Goal: Task Accomplishment & Management: Use online tool/utility

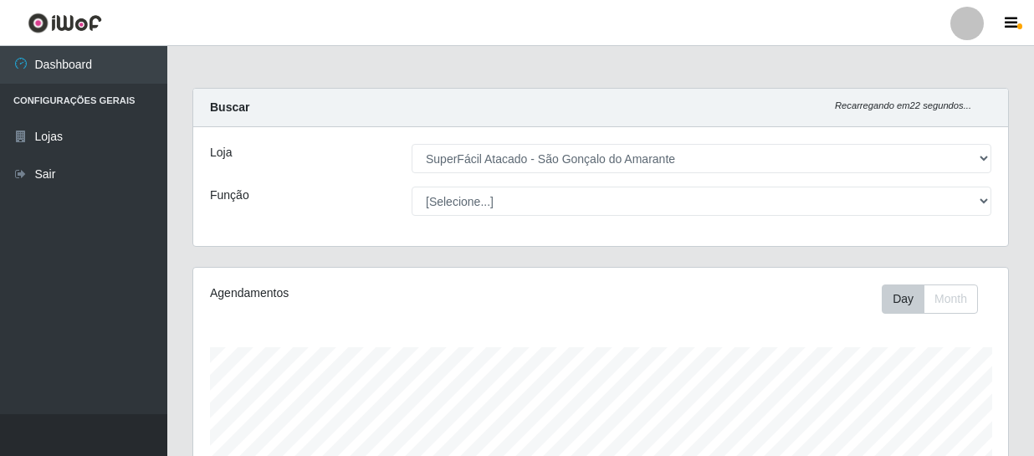
select select "408"
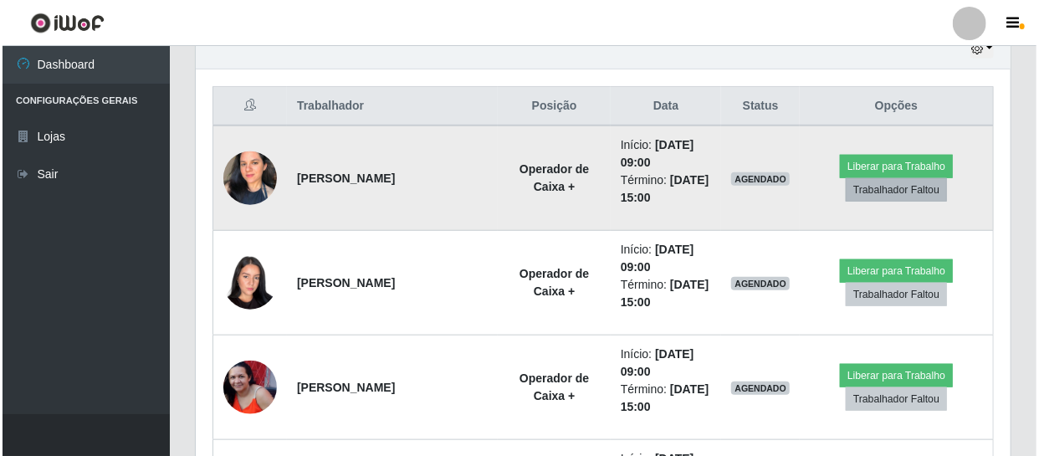
scroll to position [608, 0]
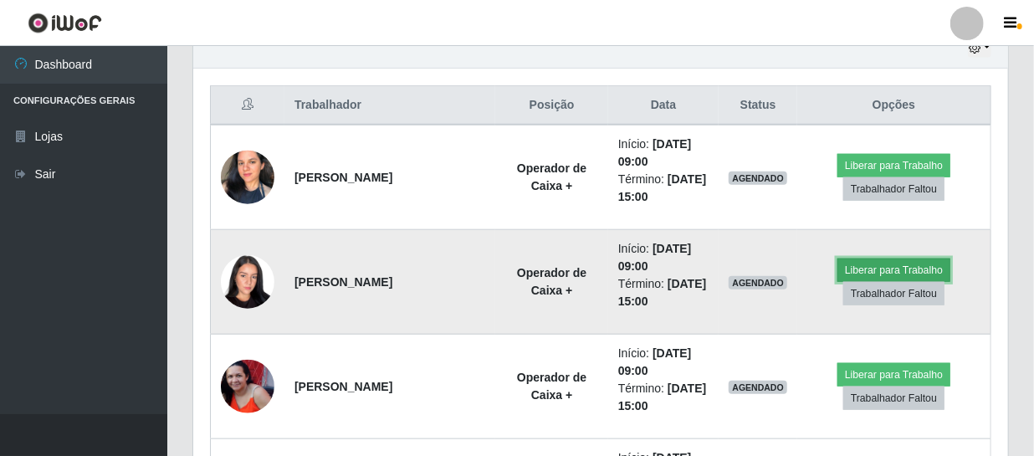
click at [938, 260] on button "Liberar para Trabalho" at bounding box center [893, 269] width 113 height 23
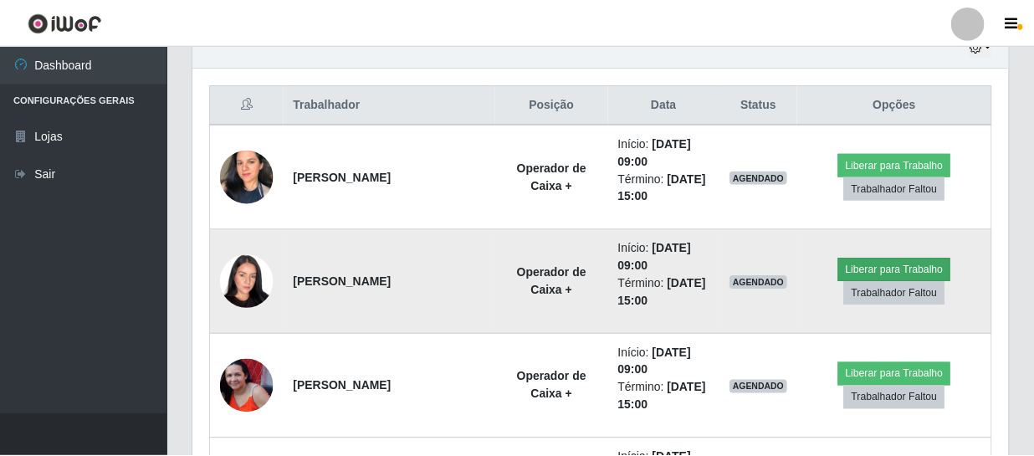
scroll to position [347, 807]
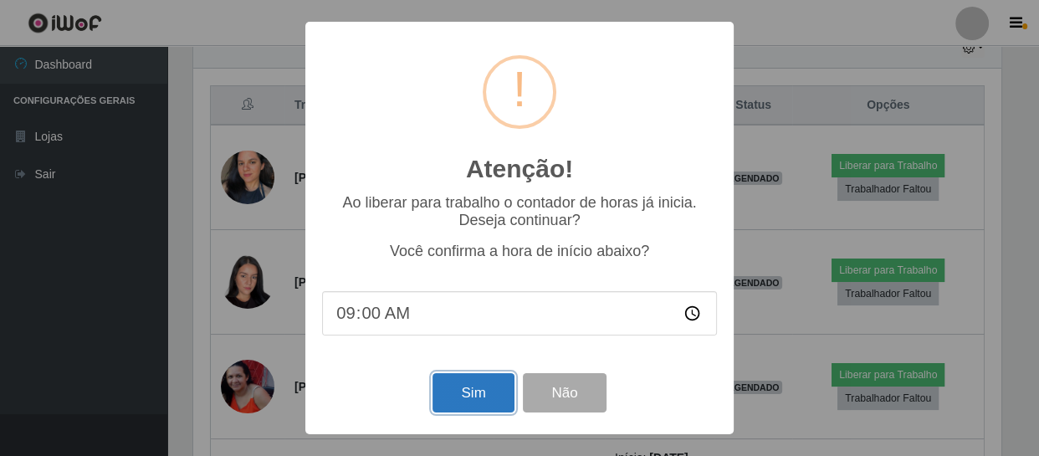
click at [475, 384] on button "Sim" at bounding box center [472, 392] width 81 height 39
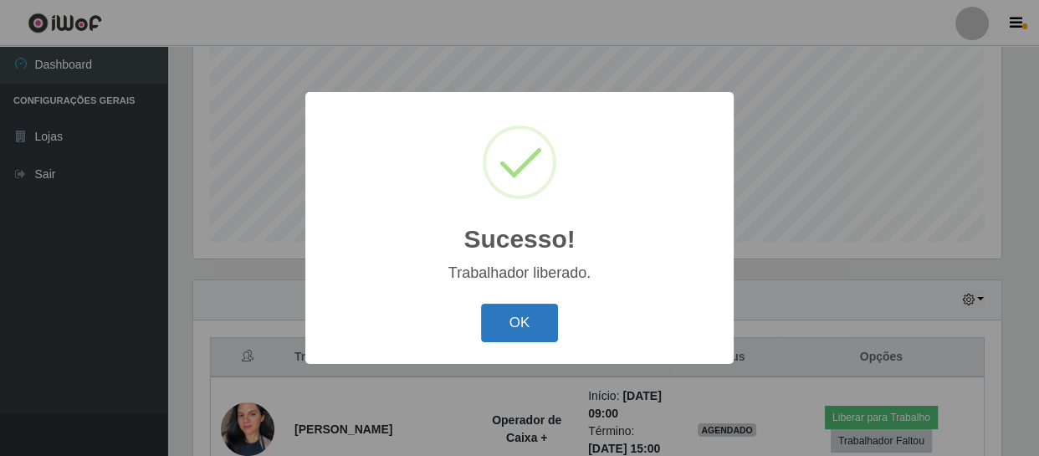
click at [539, 315] on button "OK" at bounding box center [520, 323] width 78 height 39
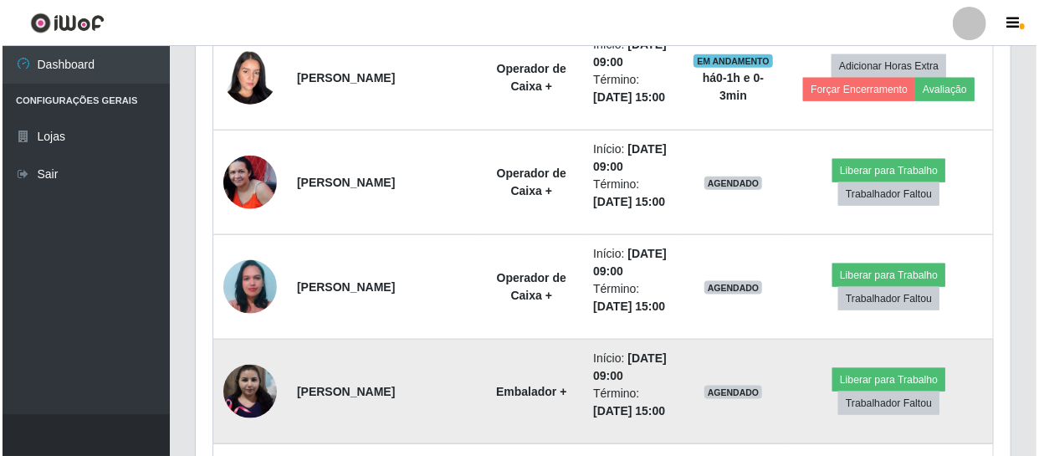
scroll to position [888, 0]
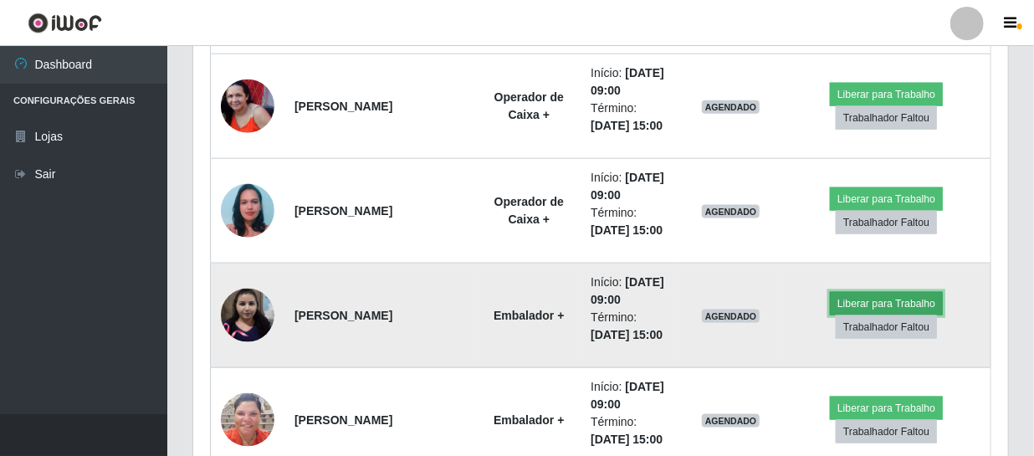
click at [857, 309] on button "Liberar para Trabalho" at bounding box center [886, 303] width 113 height 23
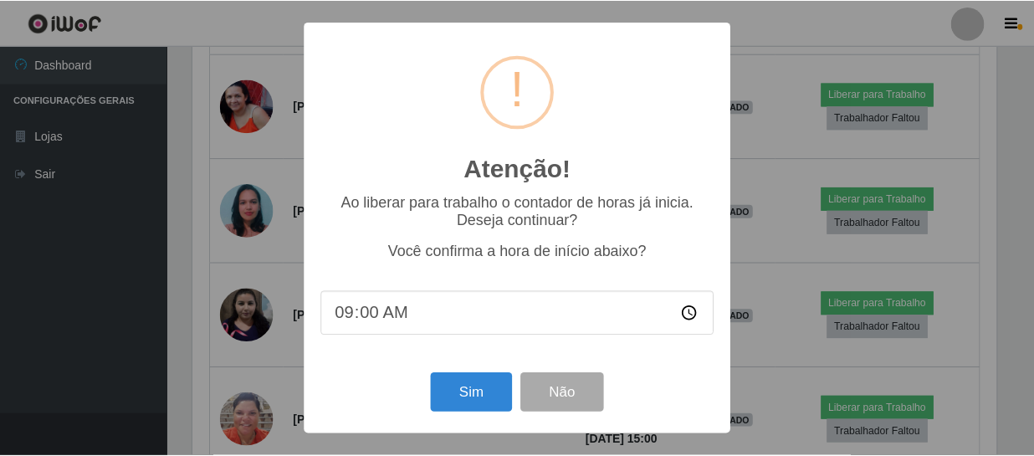
scroll to position [347, 807]
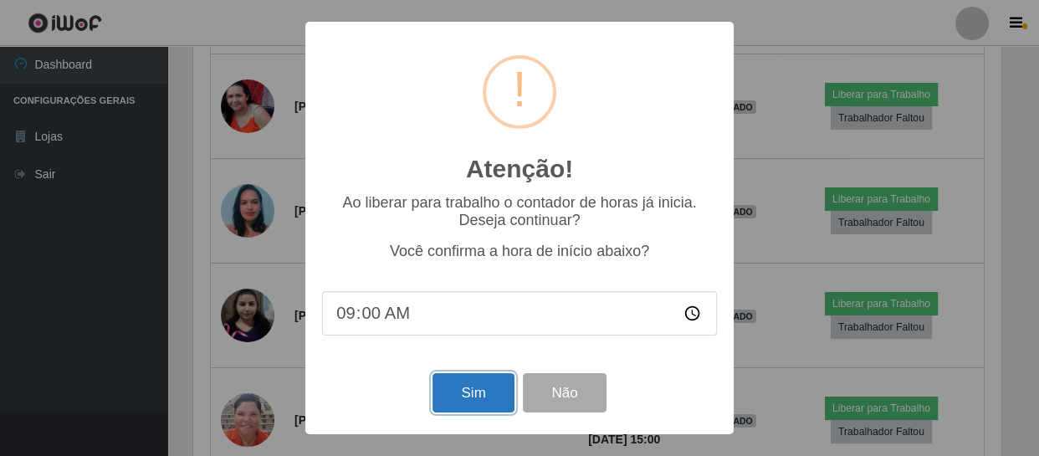
click at [444, 393] on button "Sim" at bounding box center [472, 392] width 81 height 39
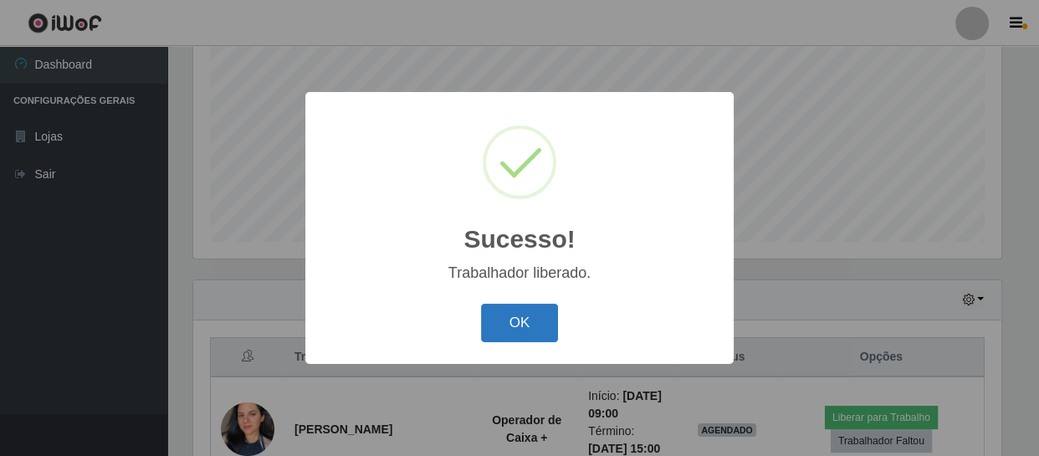
click at [503, 316] on button "OK" at bounding box center [520, 323] width 78 height 39
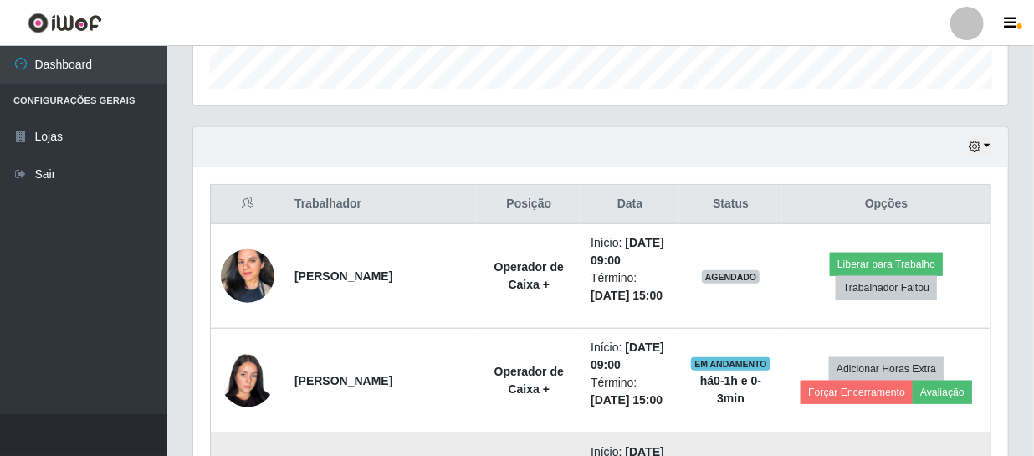
scroll to position [585, 0]
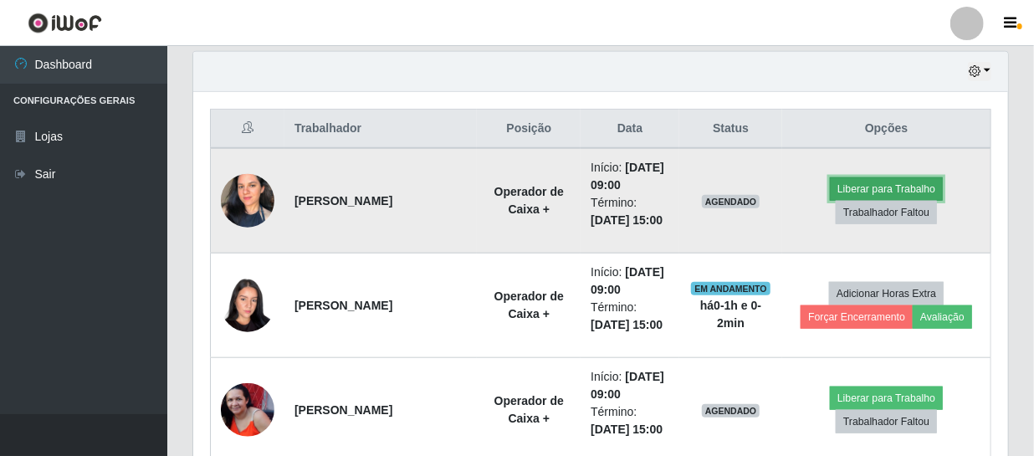
click at [881, 186] on button "Liberar para Trabalho" at bounding box center [886, 188] width 113 height 23
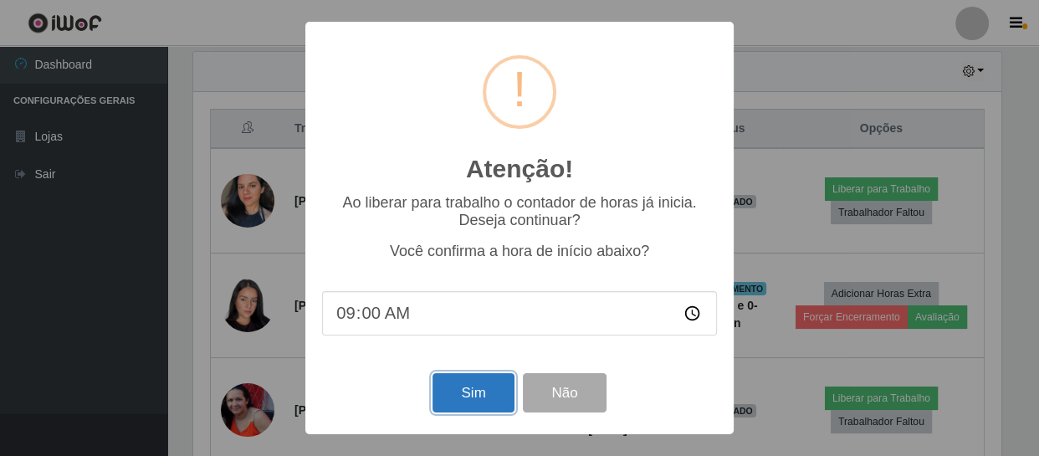
click at [479, 380] on button "Sim" at bounding box center [472, 392] width 81 height 39
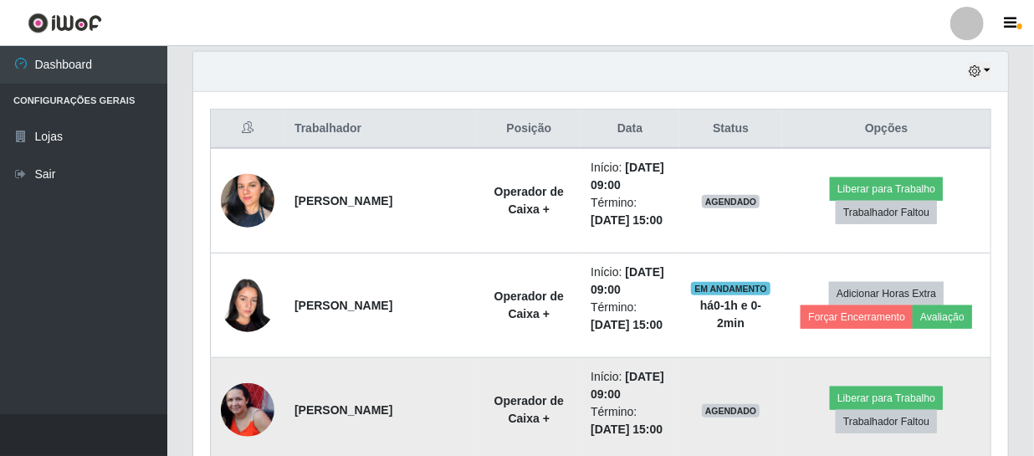
scroll to position [0, 0]
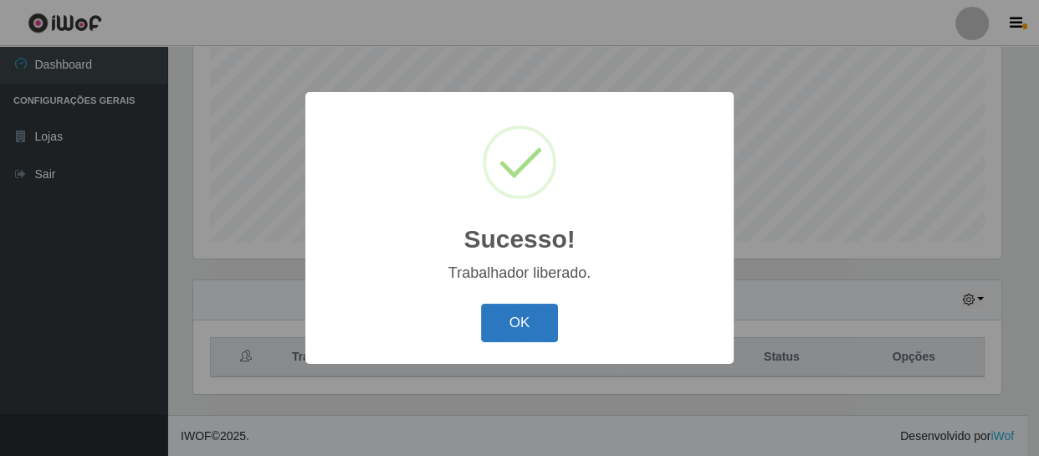
click at [486, 343] on button "OK" at bounding box center [520, 323] width 78 height 39
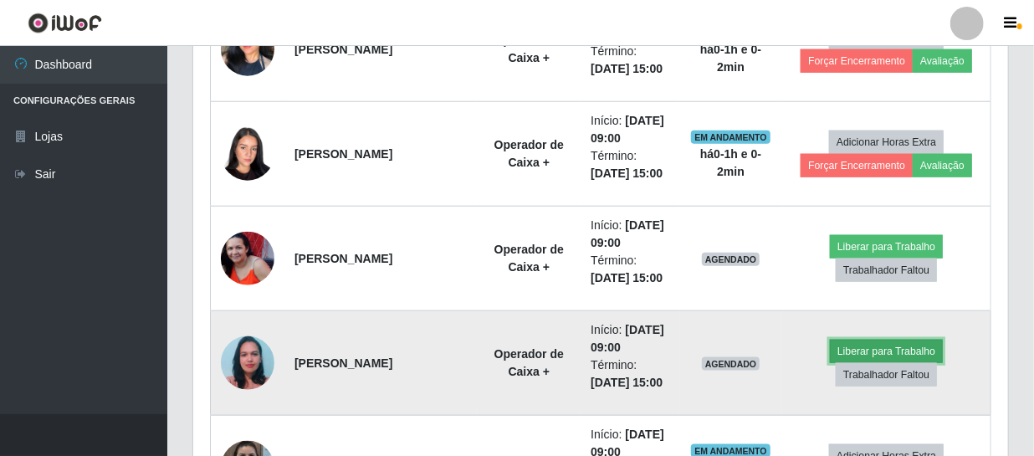
click at [856, 350] on button "Liberar para Trabalho" at bounding box center [886, 351] width 113 height 23
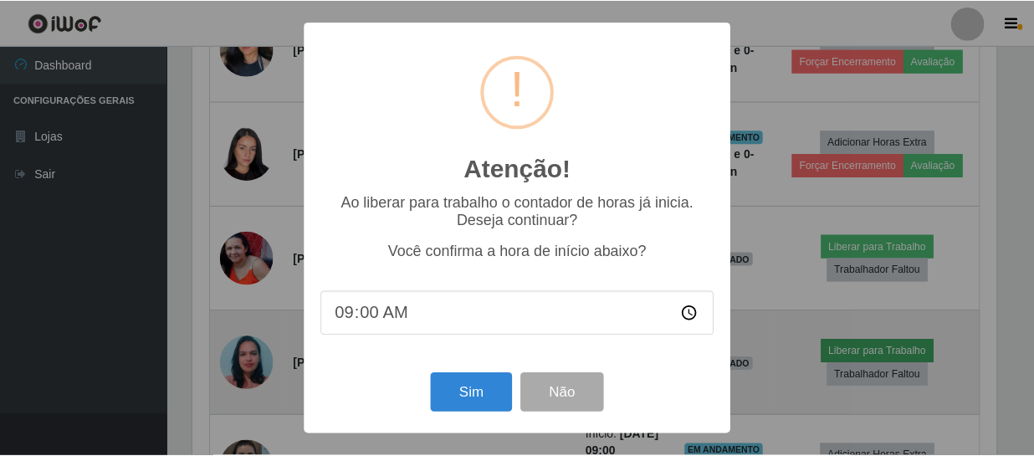
scroll to position [347, 807]
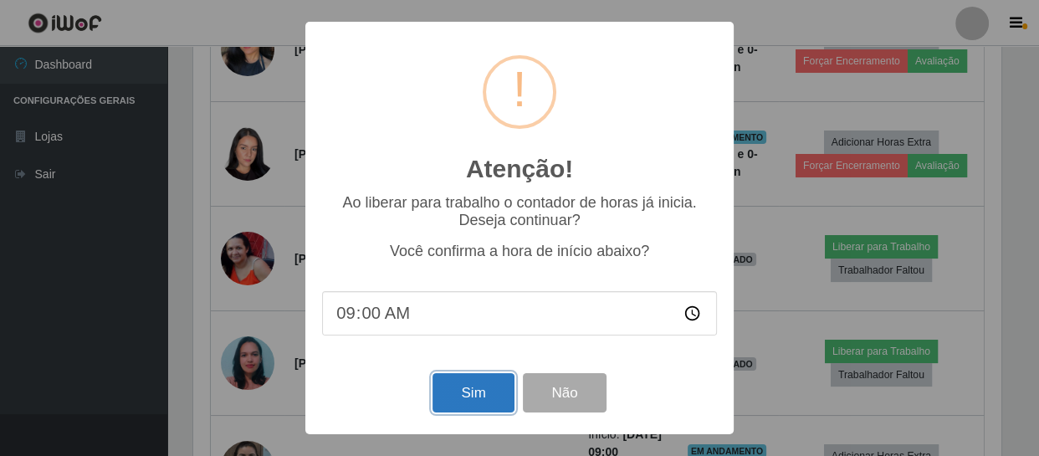
click at [473, 393] on button "Sim" at bounding box center [472, 392] width 81 height 39
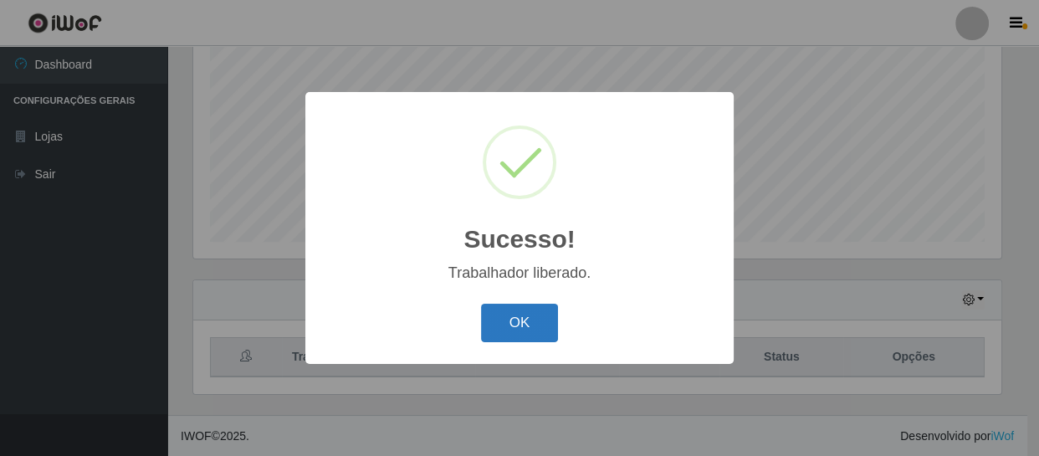
click at [537, 329] on button "OK" at bounding box center [520, 323] width 78 height 39
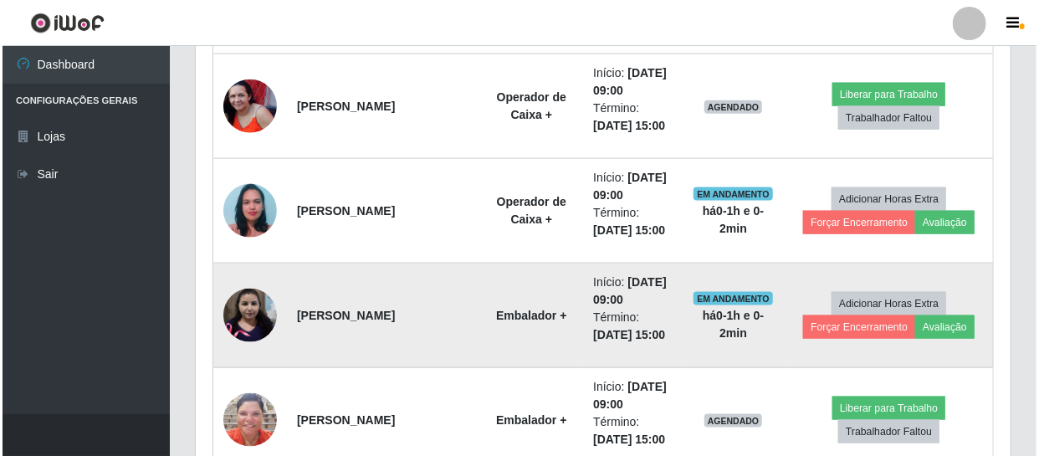
scroll to position [812, 0]
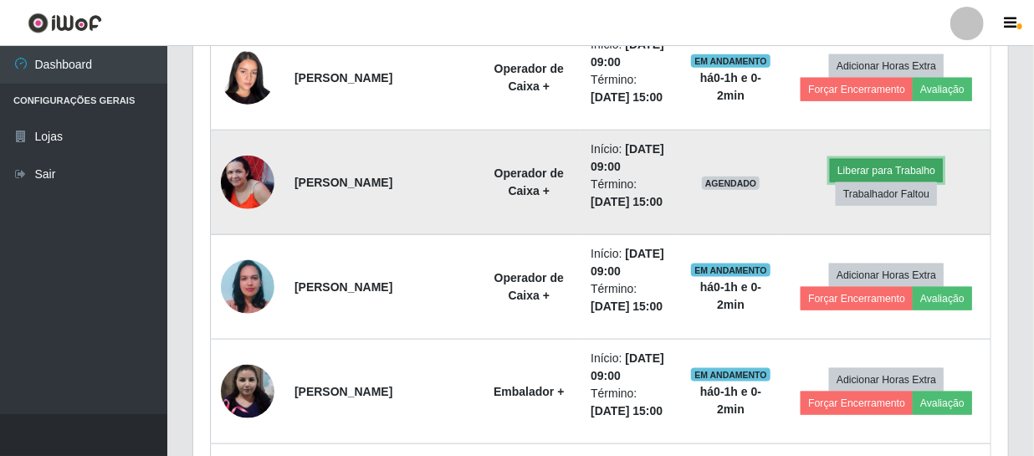
click at [899, 163] on button "Liberar para Trabalho" at bounding box center [886, 170] width 113 height 23
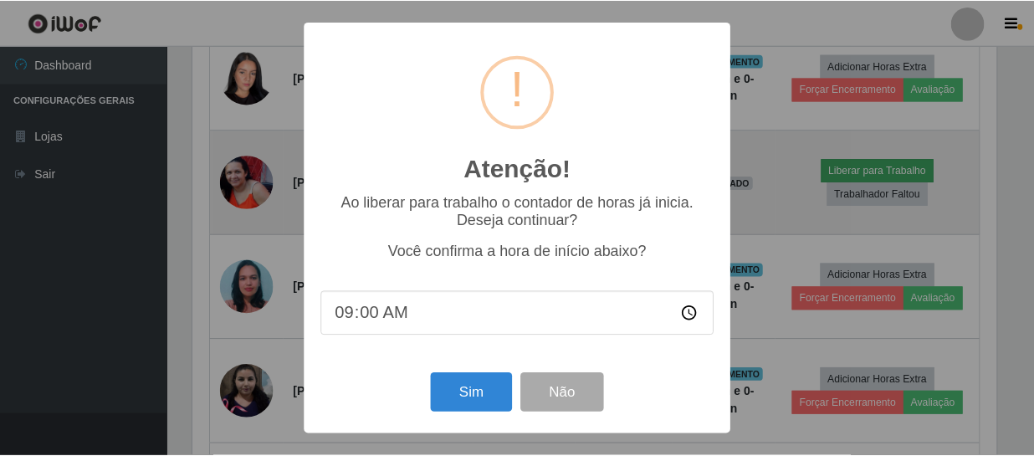
scroll to position [347, 807]
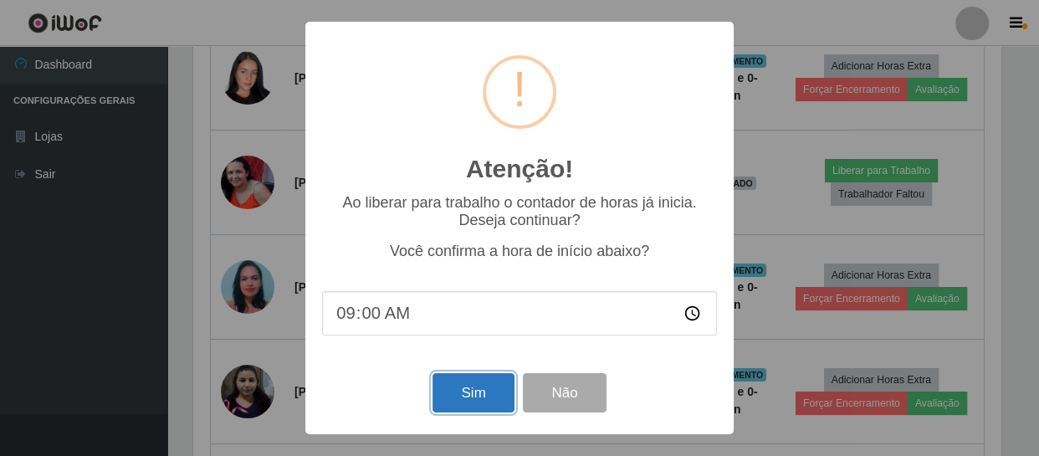
click at [462, 398] on button "Sim" at bounding box center [472, 392] width 81 height 39
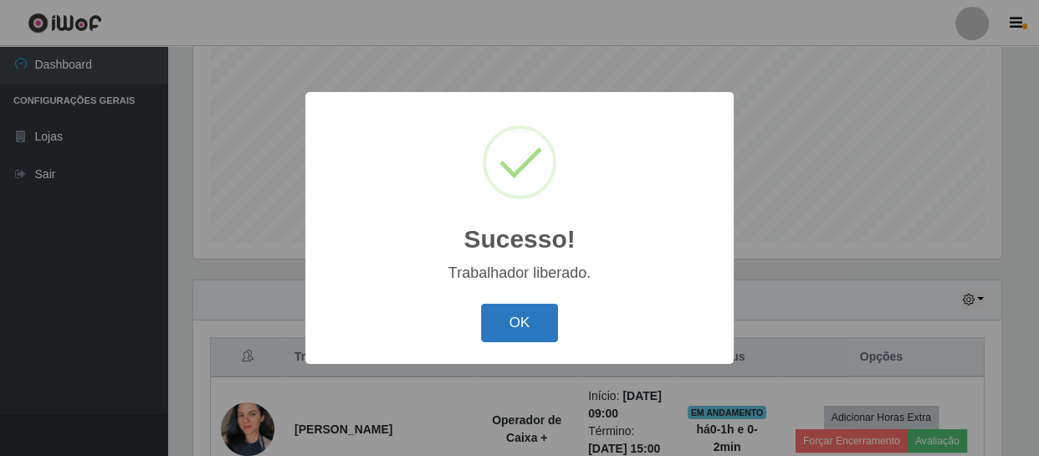
click at [529, 334] on button "OK" at bounding box center [520, 323] width 78 height 39
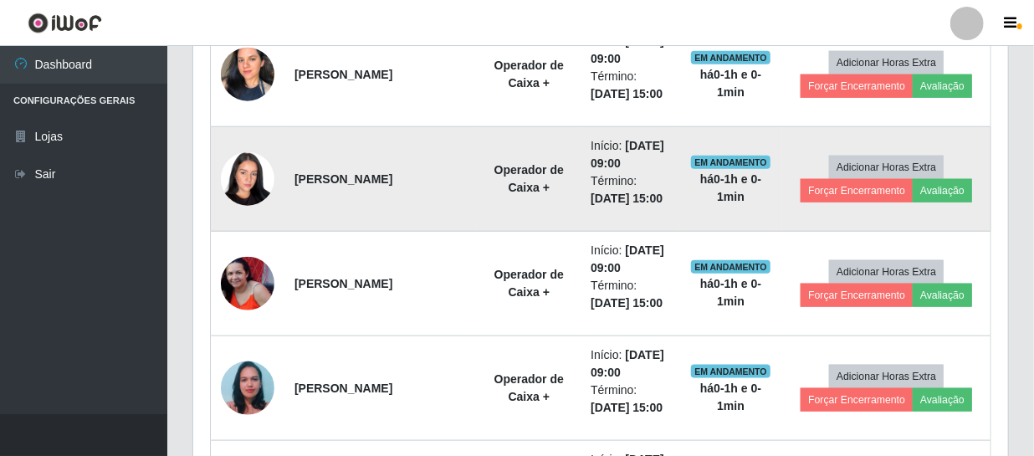
scroll to position [661, 0]
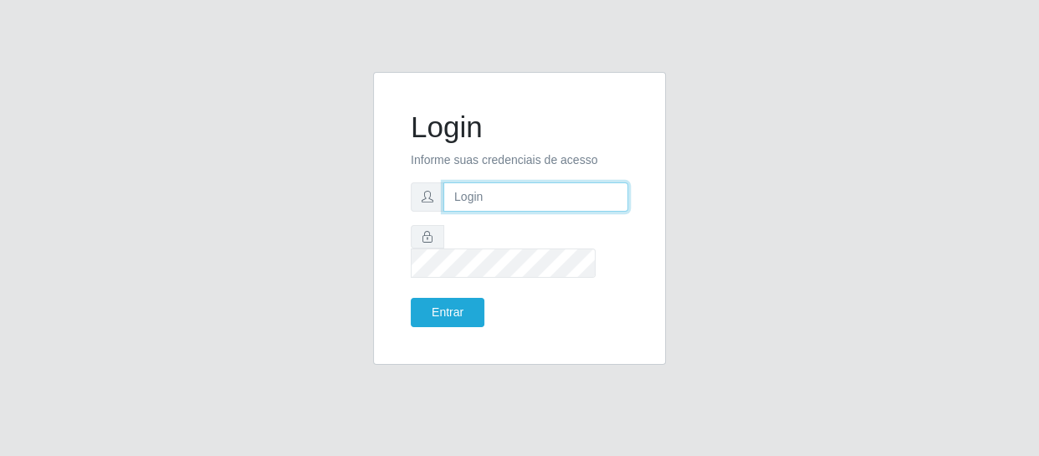
click at [515, 211] on input "text" at bounding box center [535, 196] width 185 height 29
type input "[EMAIL_ADDRESS][DOMAIN_NAME]"
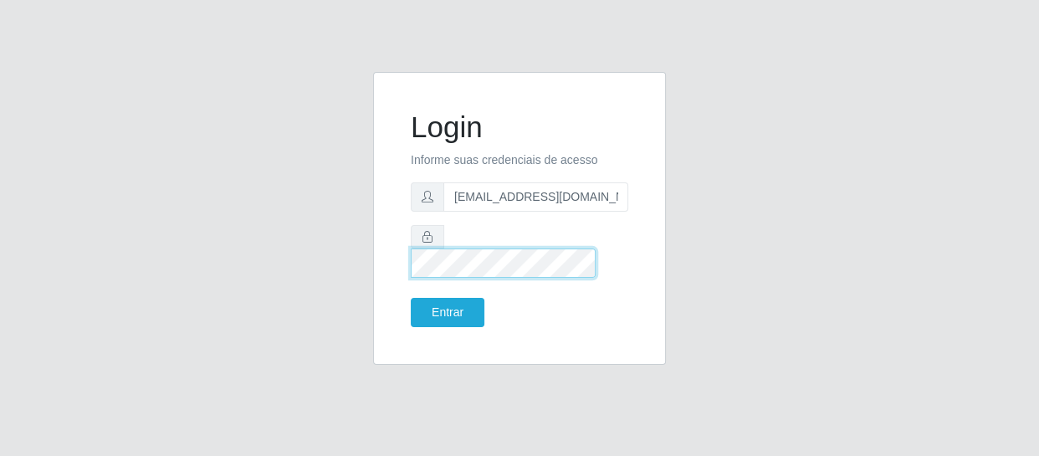
click at [411, 298] on button "Entrar" at bounding box center [448, 312] width 74 height 29
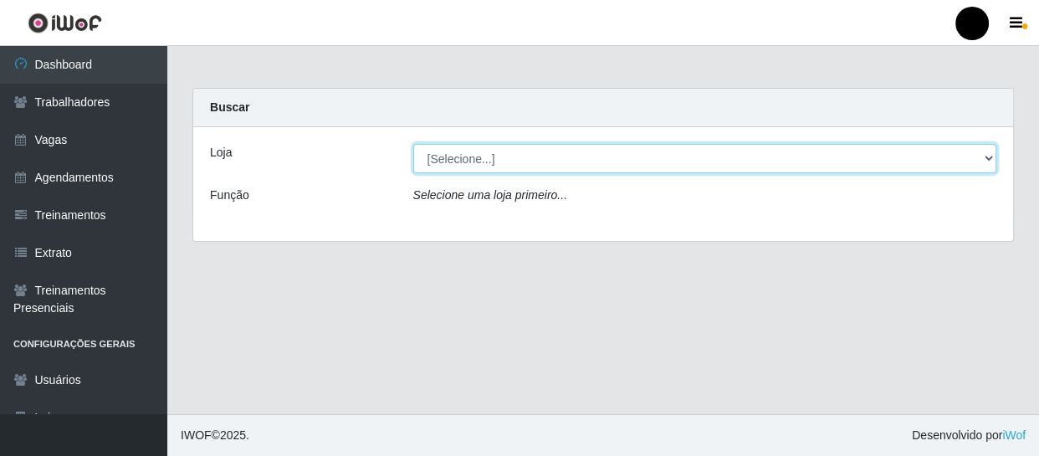
click at [989, 158] on select "[Selecione...] SuperFácil Atacado - Emaús SuperFácil Atacado - Rodoviária Super…" at bounding box center [705, 158] width 584 height 29
select select "408"
click at [413, 144] on select "[Selecione...] SuperFácil Atacado - Emaús SuperFácil Atacado - Rodoviária Super…" at bounding box center [705, 158] width 584 height 29
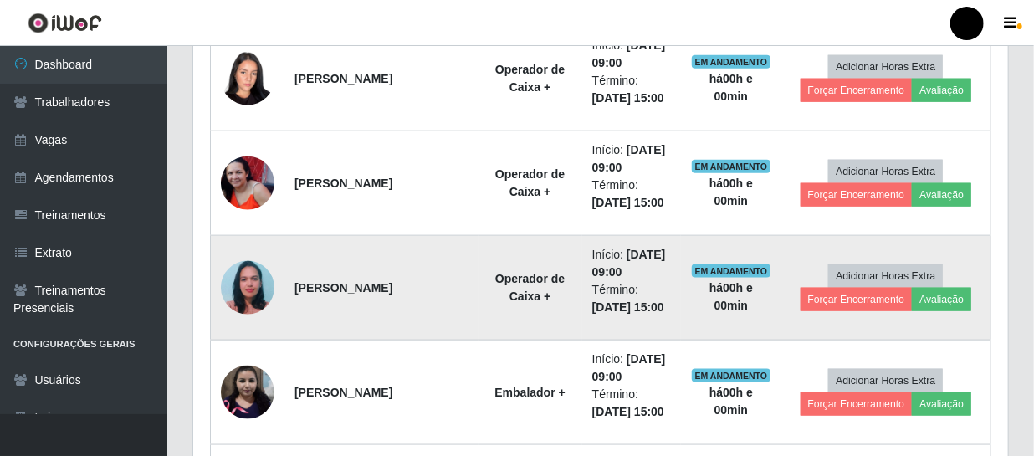
scroll to position [912, 0]
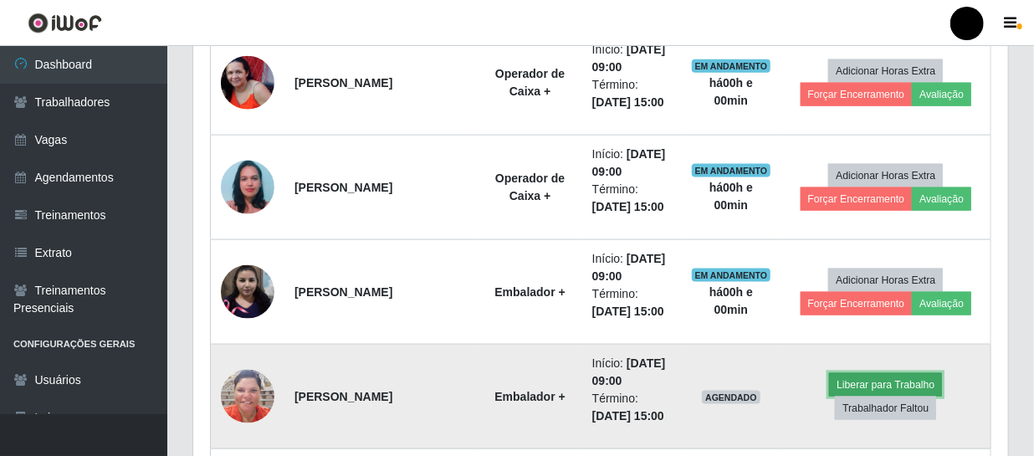
click at [891, 376] on button "Liberar para Trabalho" at bounding box center [885, 384] width 113 height 23
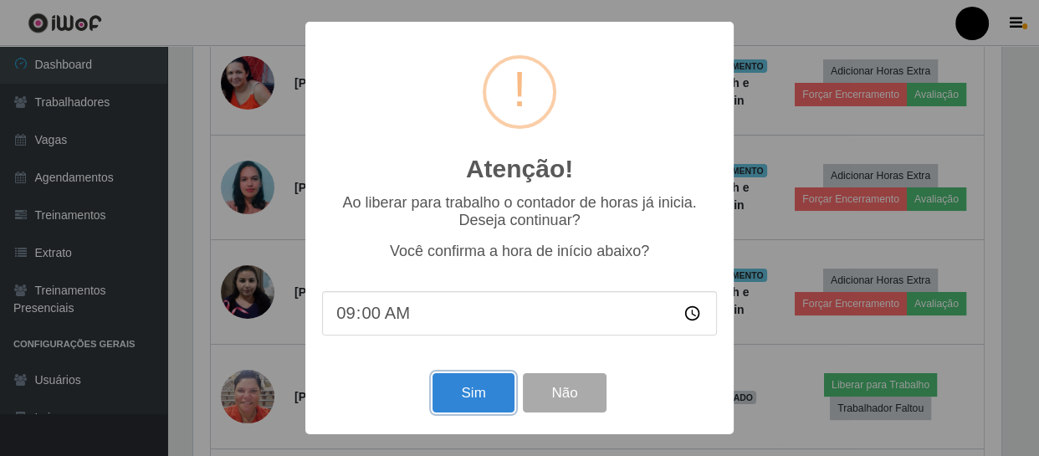
click at [456, 384] on button "Sim" at bounding box center [472, 392] width 81 height 39
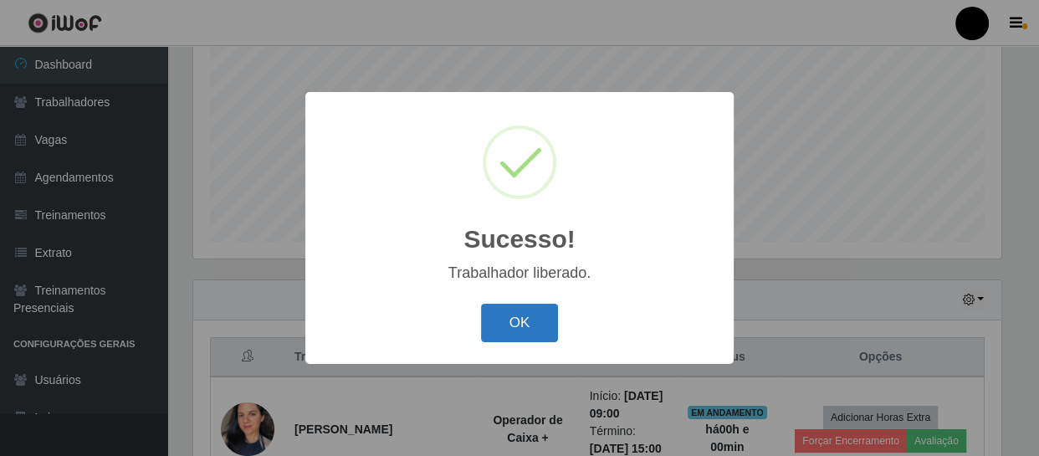
click at [503, 322] on button "OK" at bounding box center [520, 323] width 78 height 39
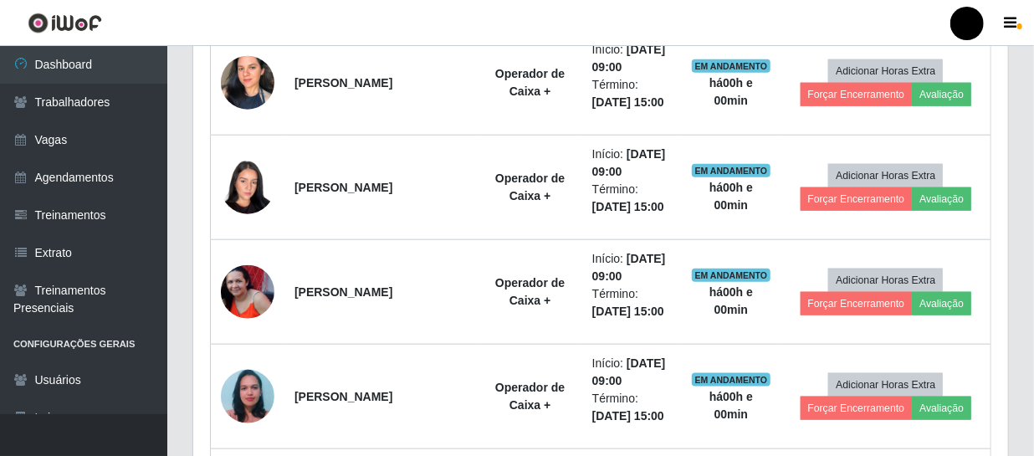
scroll to position [0, 0]
